Goal: Check status: Check status

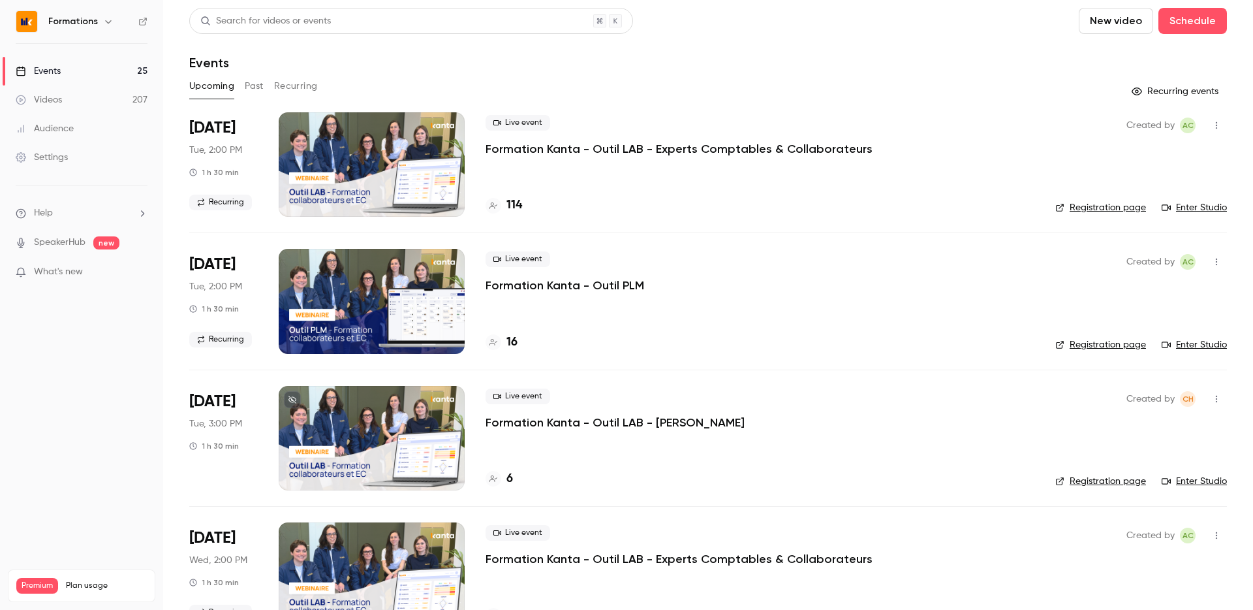
click at [512, 202] on h4 "114" at bounding box center [514, 205] width 16 height 18
click at [532, 91] on div "Upcoming Past Recurring" at bounding box center [708, 86] width 1038 height 21
click at [509, 342] on h4 "16" at bounding box center [511, 342] width 11 height 18
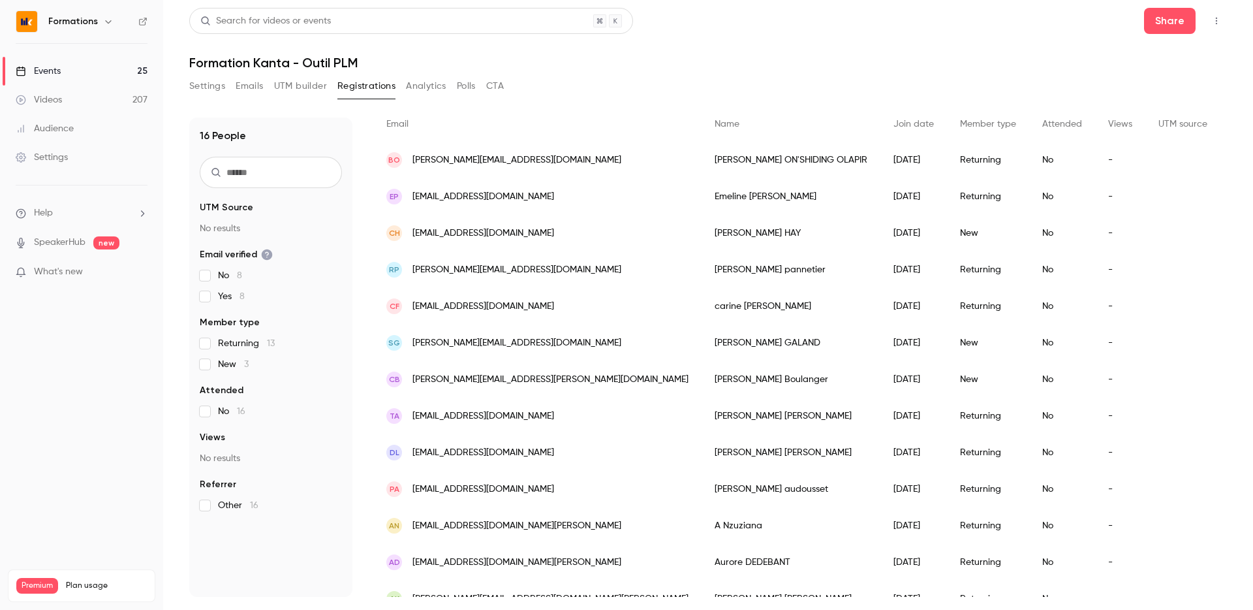
scroll to position [240, 0]
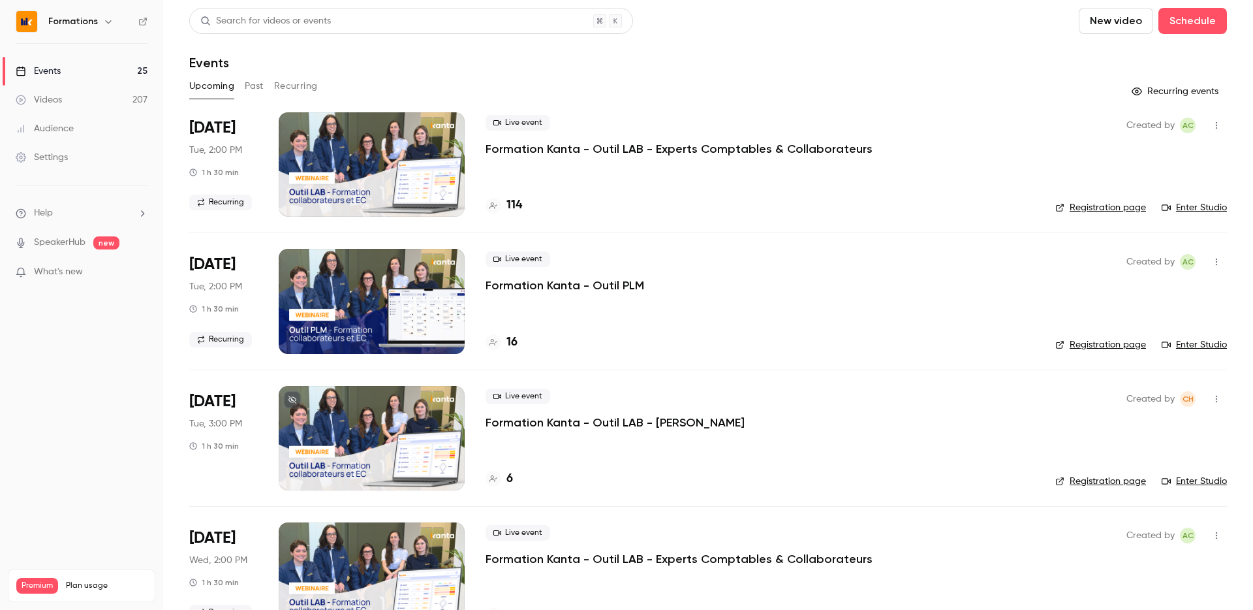
click at [502, 82] on div "Upcoming Past Recurring" at bounding box center [708, 86] width 1038 height 21
click at [510, 201] on h4 "114" at bounding box center [514, 205] width 16 height 18
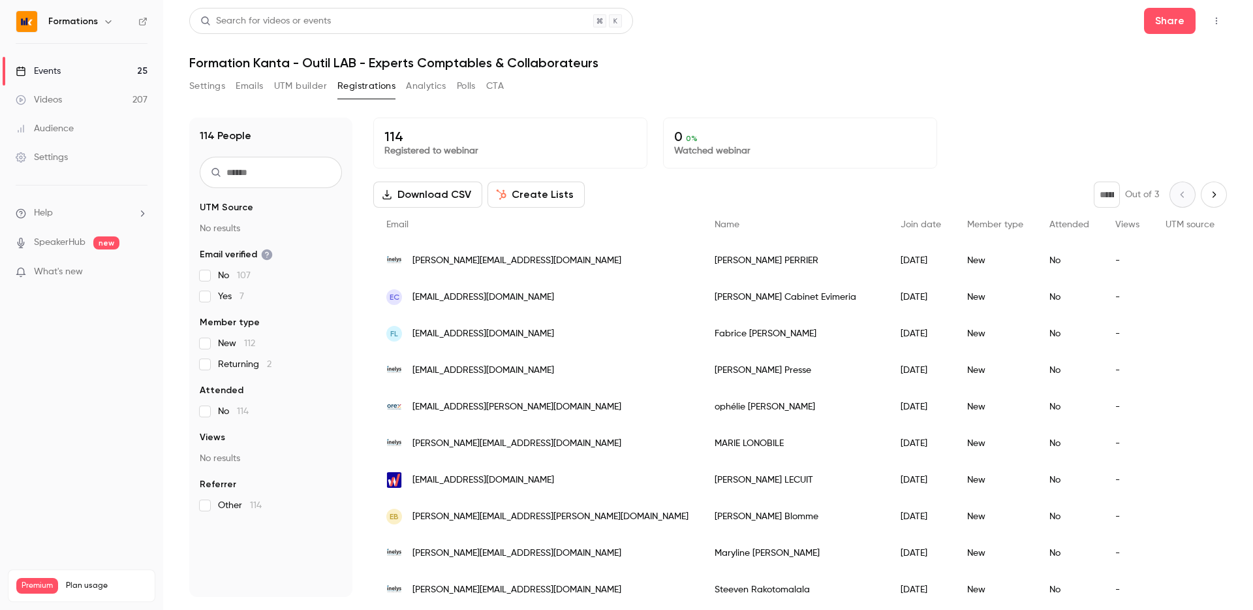
click at [750, 40] on header "Search for videos or events Share Formation Kanta - Outil LAB - Experts Comptab…" at bounding box center [708, 39] width 1038 height 63
click at [750, 31] on div "Search for videos or events Share" at bounding box center [708, 21] width 1038 height 26
